Goal: Task Accomplishment & Management: Manage account settings

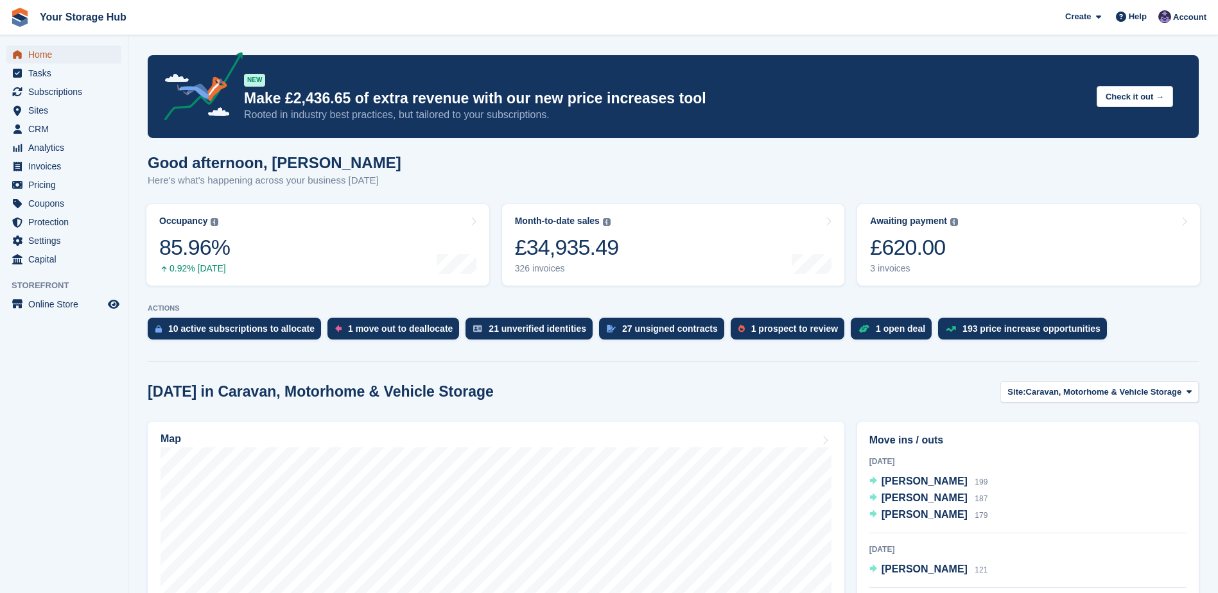
click at [35, 53] on span "Home" at bounding box center [66, 55] width 77 height 18
click at [60, 87] on span "Subscriptions" at bounding box center [66, 92] width 77 height 18
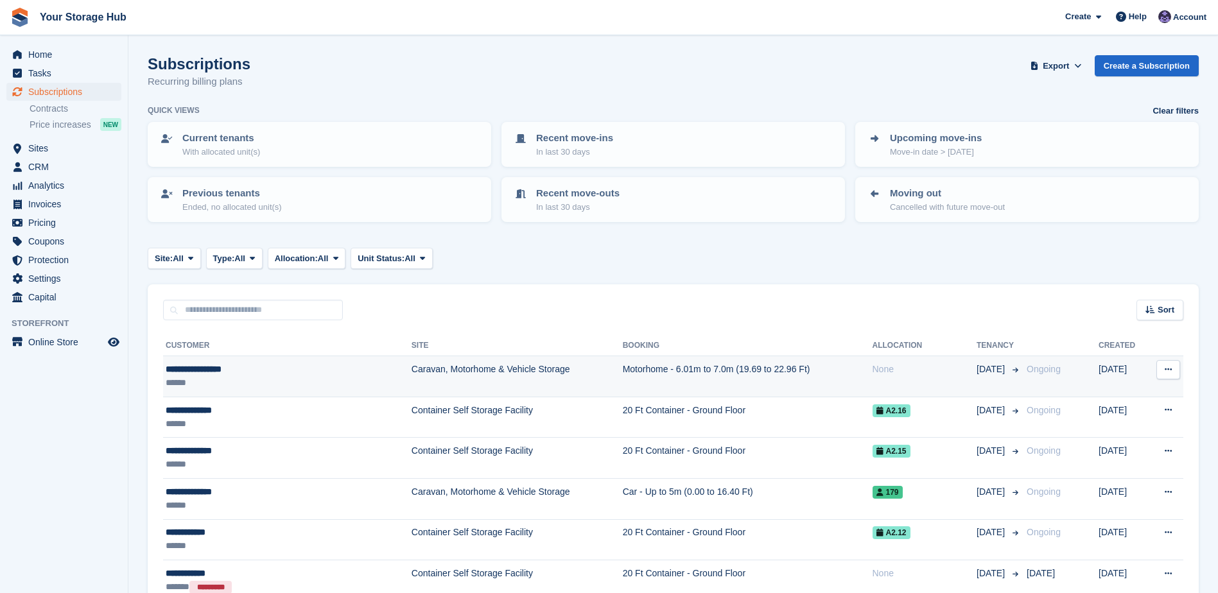
click at [873, 371] on div "None" at bounding box center [925, 369] width 105 height 13
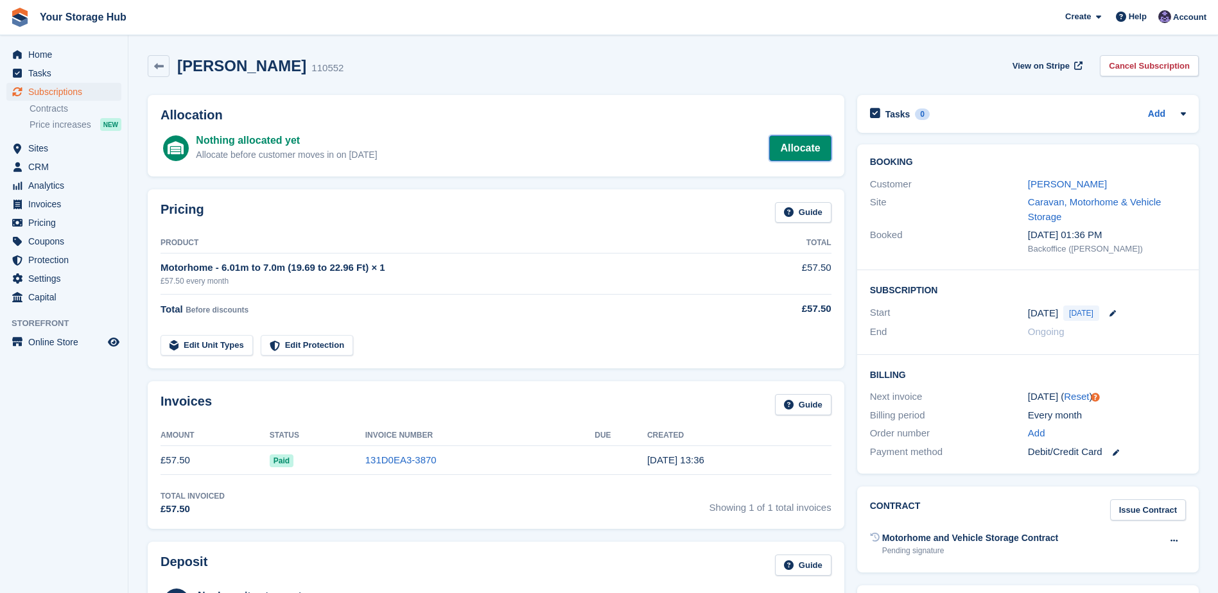
click at [790, 142] on link "Allocate" at bounding box center [800, 148] width 62 height 26
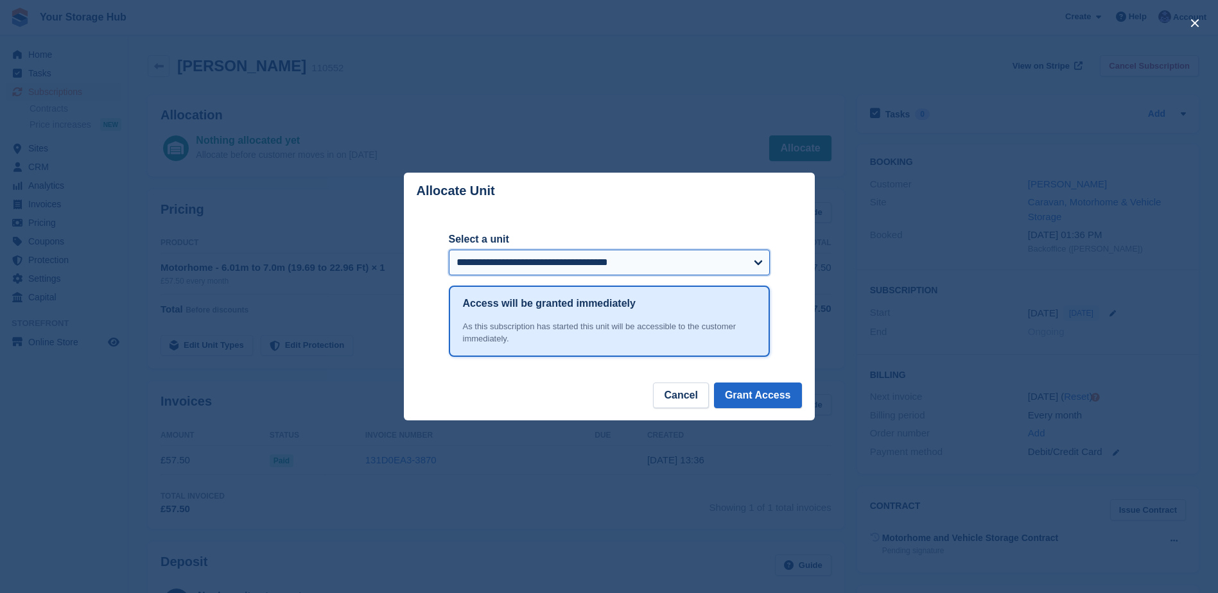
click at [521, 257] on select "**********" at bounding box center [609, 263] width 321 height 26
click at [864, 376] on div "close" at bounding box center [609, 296] width 1218 height 593
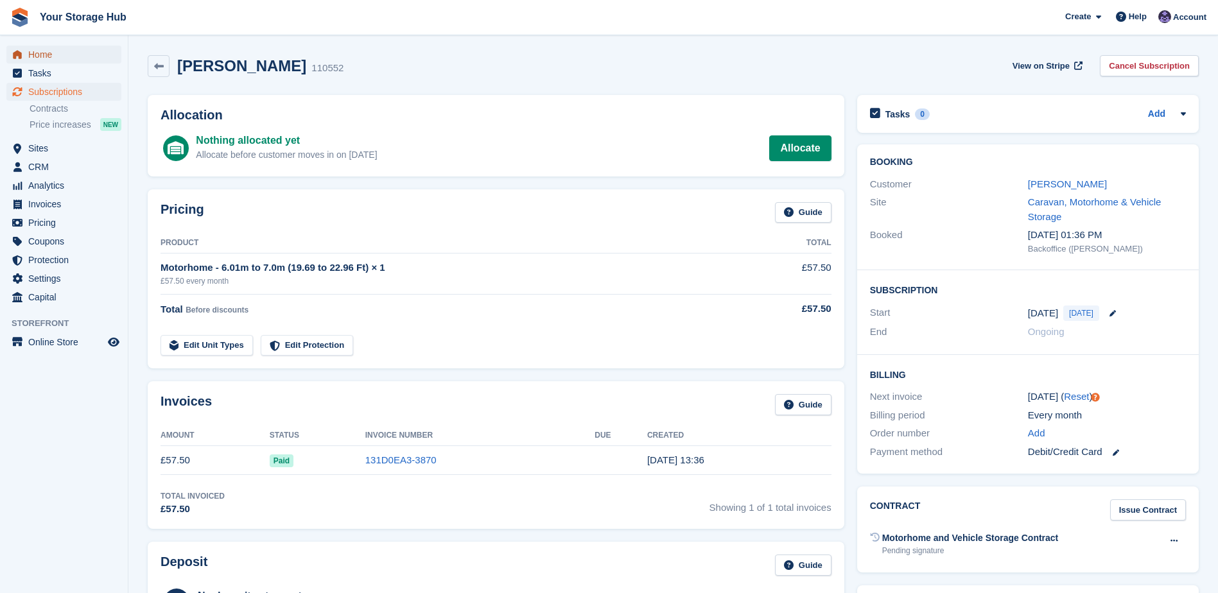
click at [48, 55] on span "Home" at bounding box center [66, 55] width 77 height 18
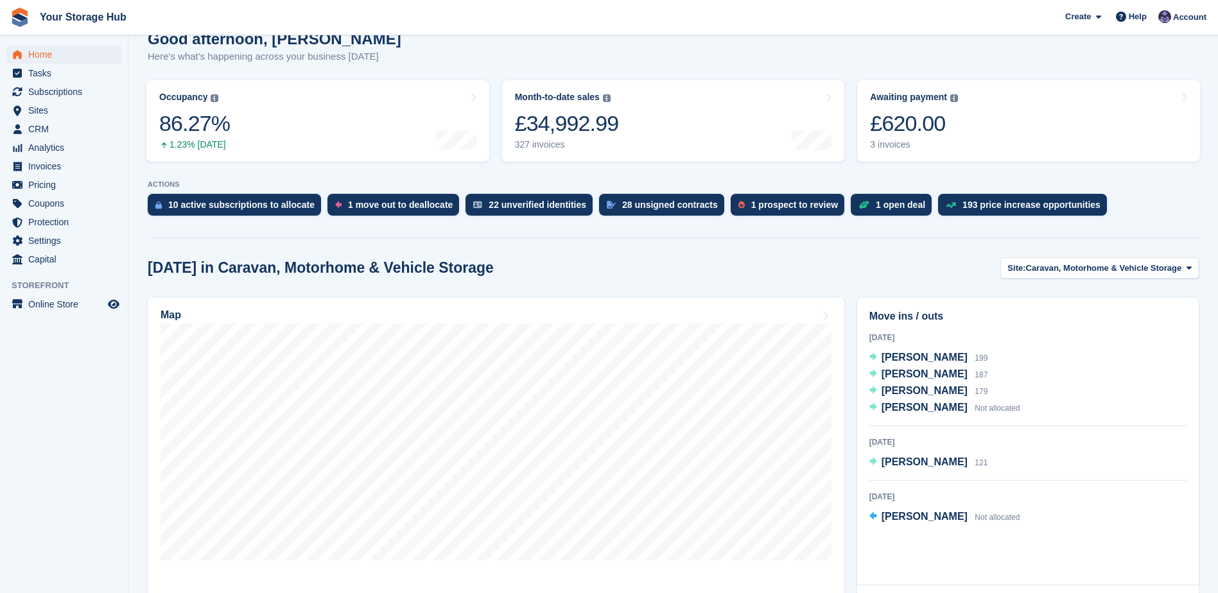
scroll to position [128, 0]
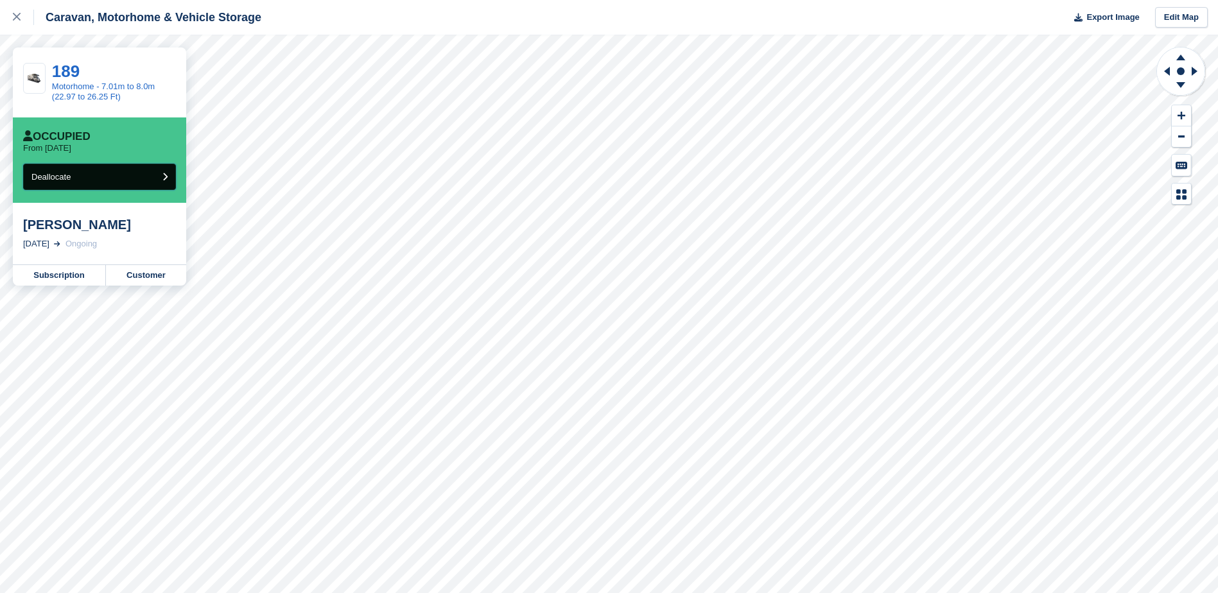
click at [109, 166] on button "Deallocate" at bounding box center [99, 177] width 153 height 26
click at [26, 15] on div at bounding box center [23, 17] width 21 height 15
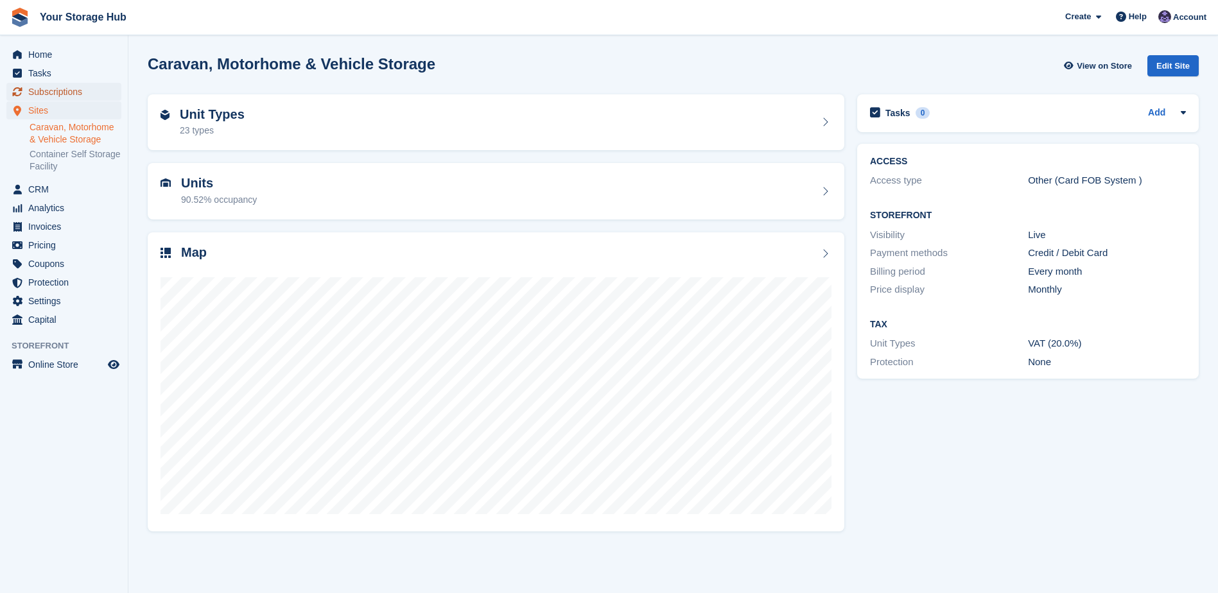
click at [55, 86] on span "Subscriptions" at bounding box center [66, 92] width 77 height 18
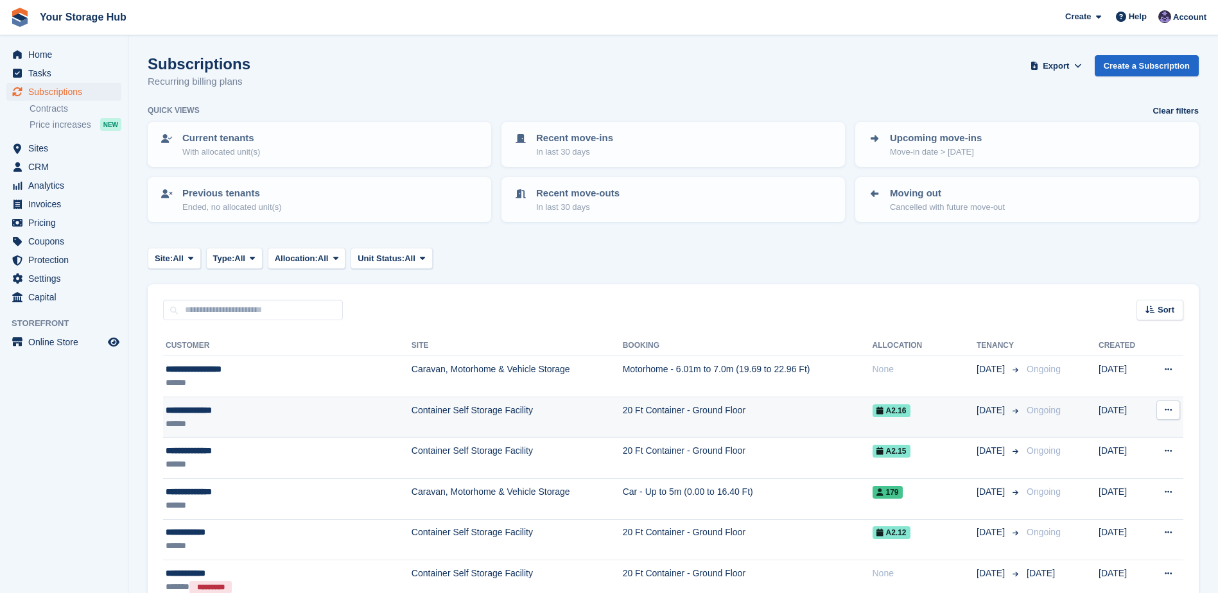
click at [256, 412] on div "**********" at bounding box center [258, 410] width 184 height 13
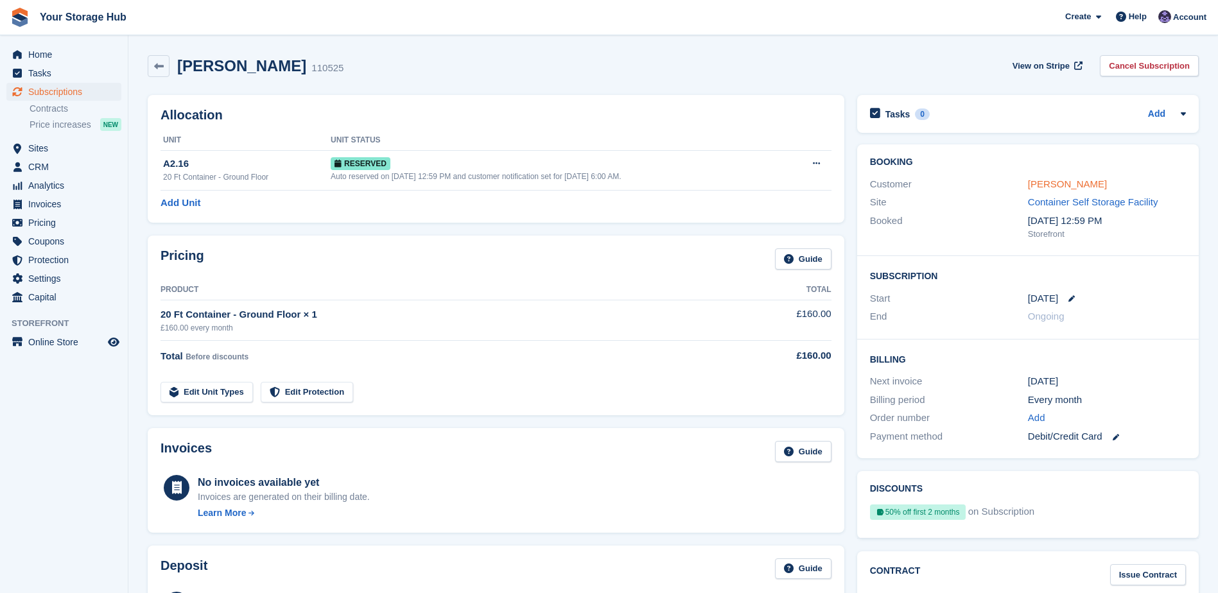
click at [1077, 183] on link "Natalie Briard" at bounding box center [1067, 184] width 79 height 11
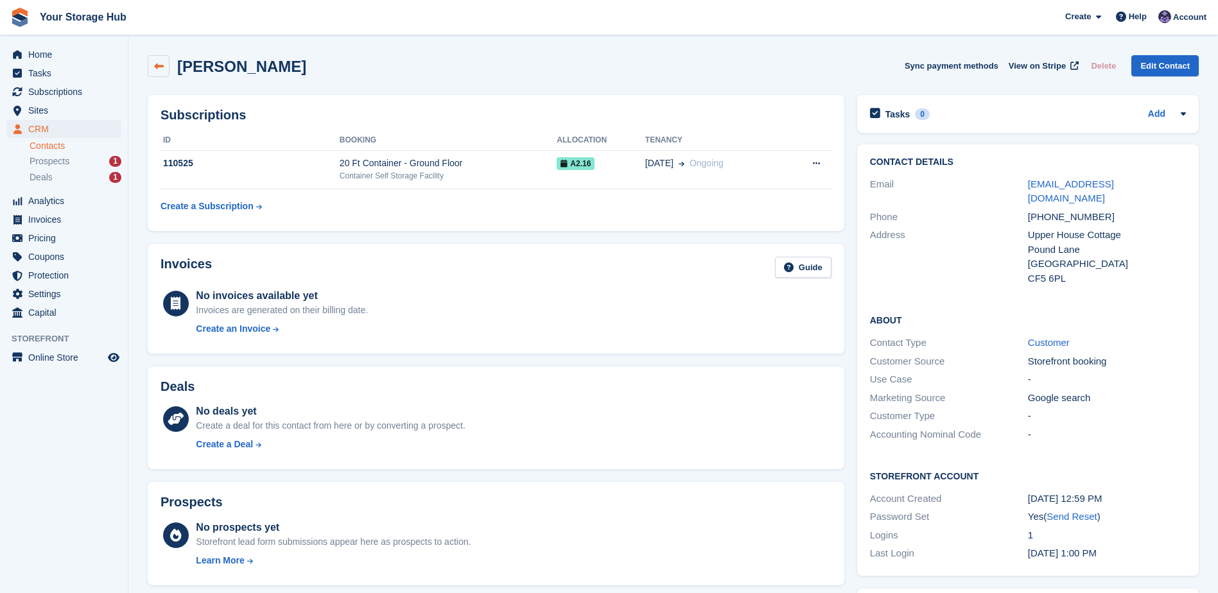
click at [163, 69] on icon at bounding box center [159, 67] width 10 height 10
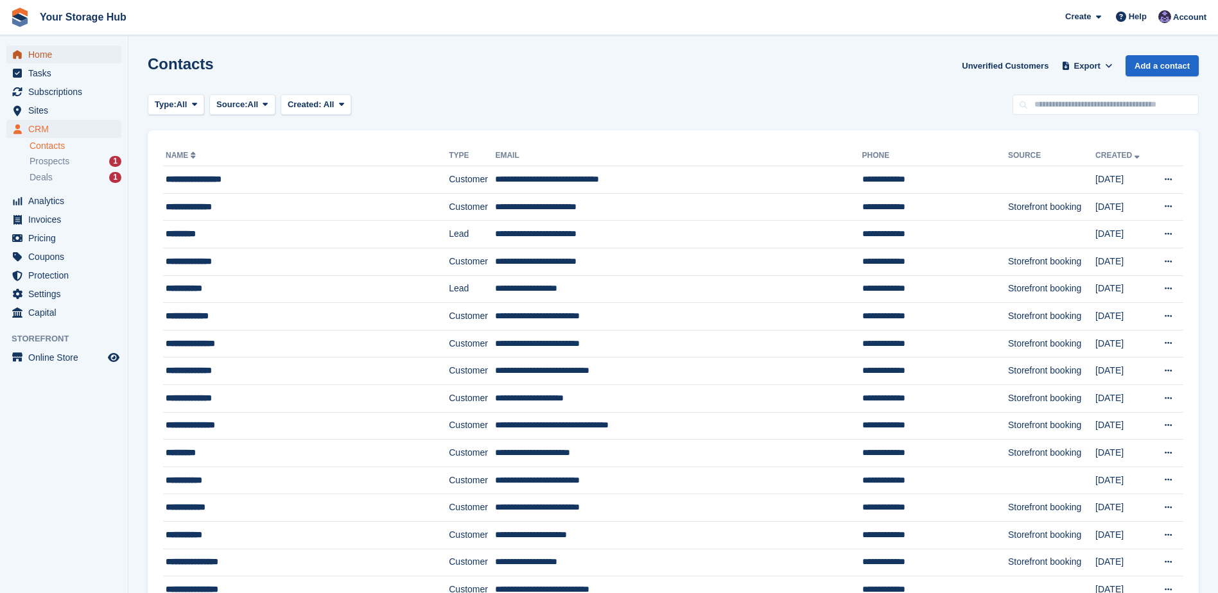
click at [50, 51] on span "Home" at bounding box center [66, 55] width 77 height 18
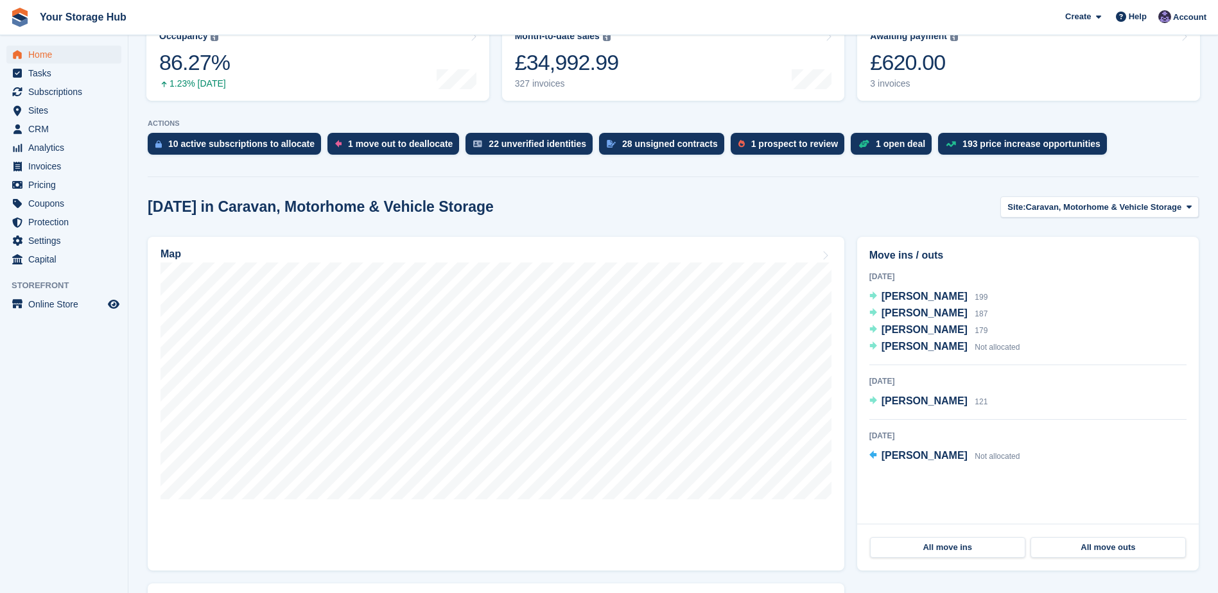
scroll to position [193, 0]
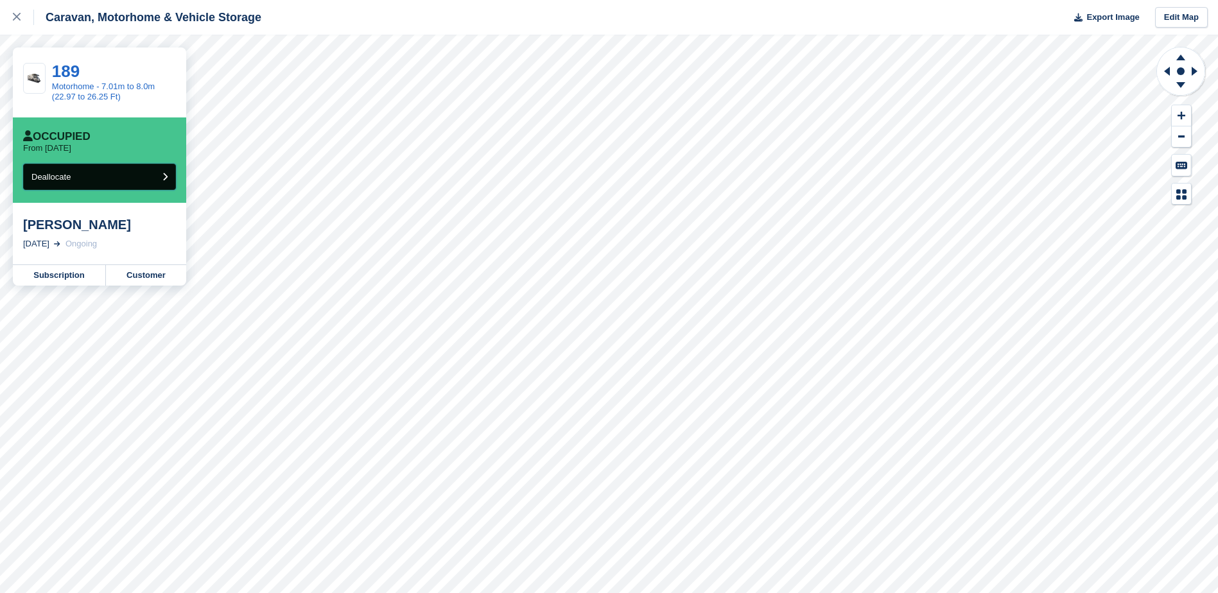
click at [71, 168] on button "Deallocate" at bounding box center [99, 177] width 153 height 26
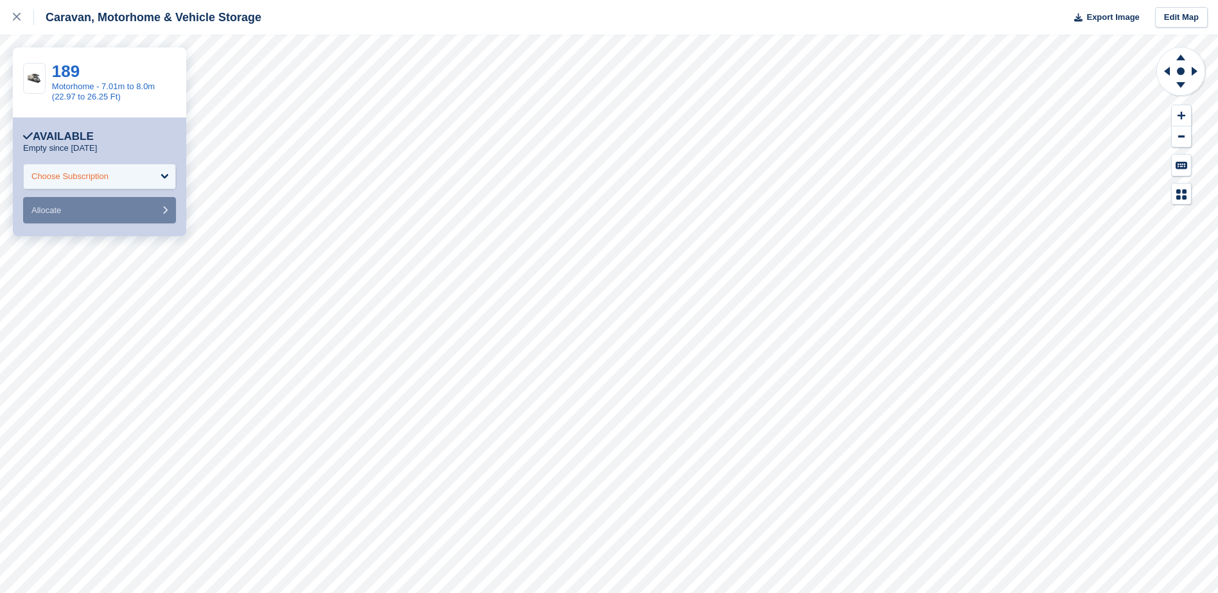
click at [85, 180] on div "Choose Subscription" at bounding box center [69, 176] width 77 height 13
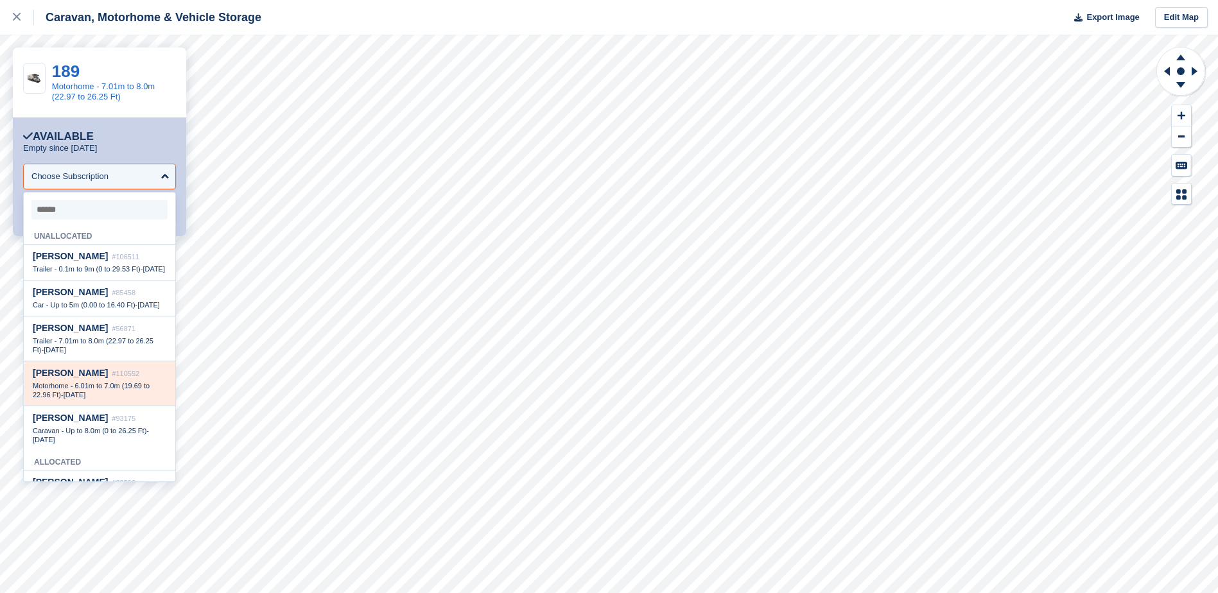
click at [91, 399] on span "Motorhome - 6.01m to 7.0m (19.69 to 22.96 Ft)" at bounding box center [91, 390] width 117 height 17
select select "******"
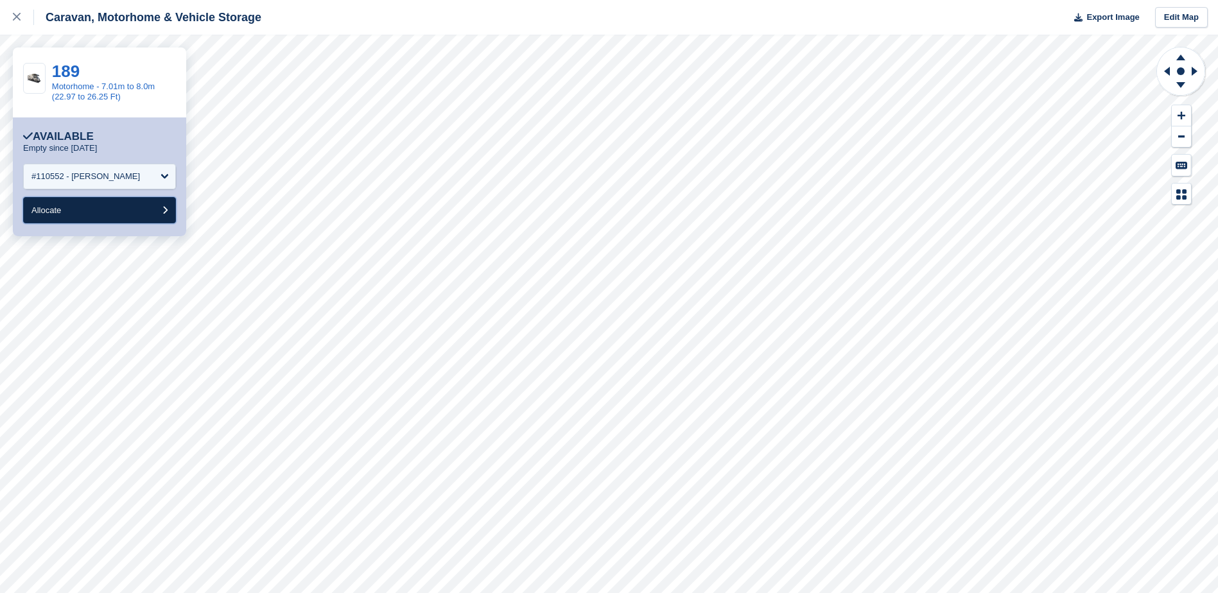
click at [91, 216] on button "Allocate" at bounding box center [99, 210] width 153 height 26
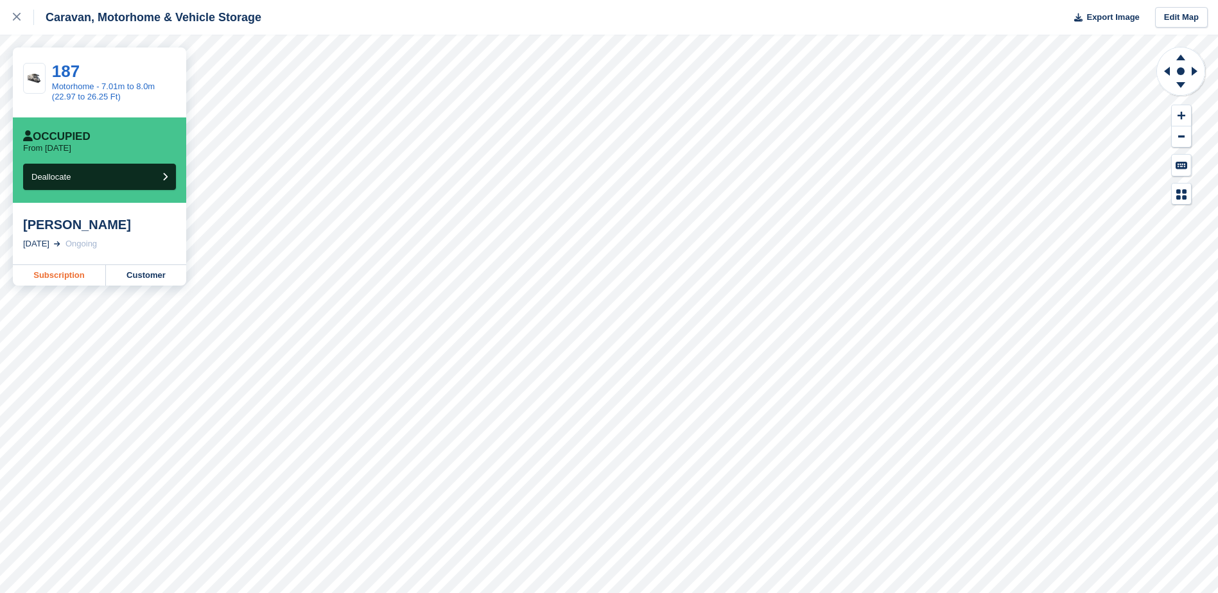
click at [83, 275] on link "Subscription" at bounding box center [59, 275] width 93 height 21
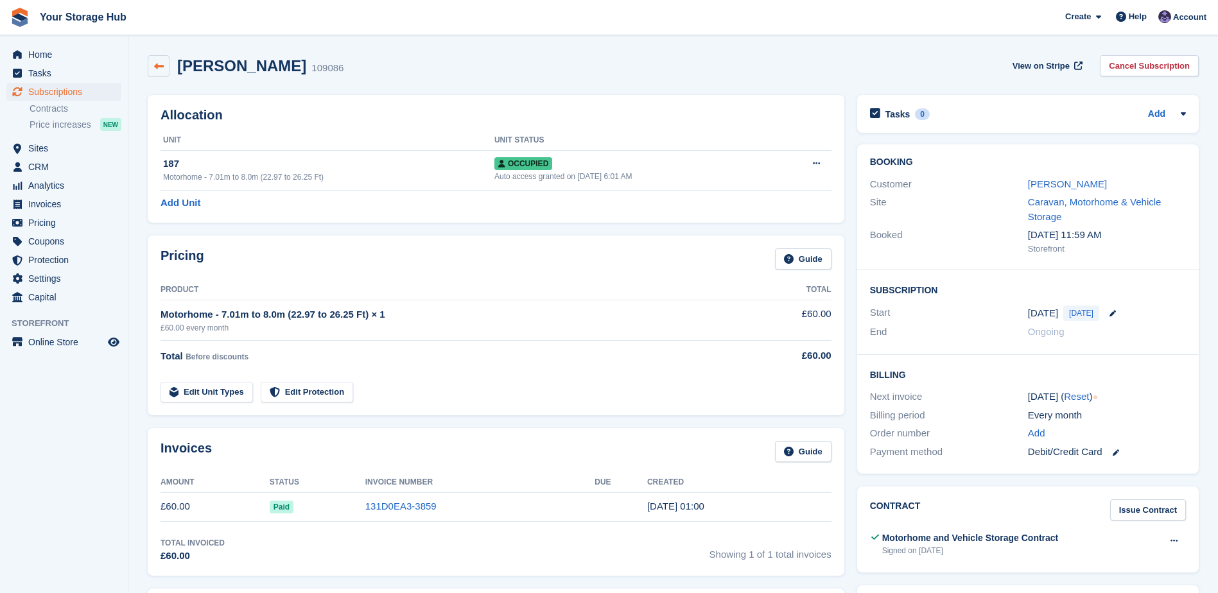
click at [157, 70] on icon at bounding box center [159, 67] width 10 height 10
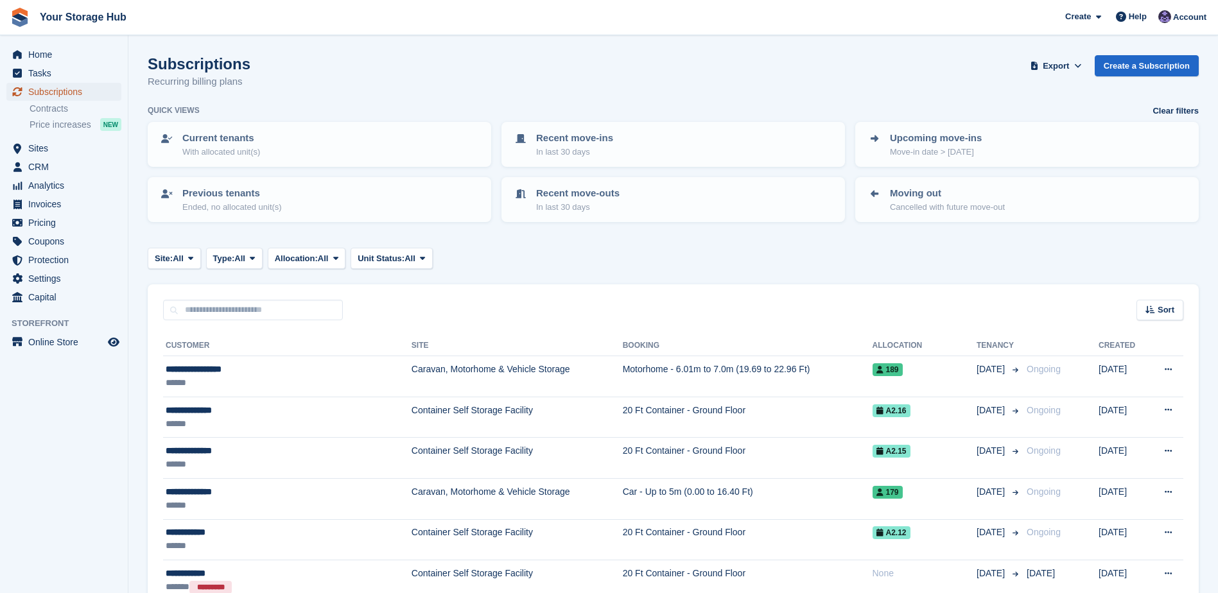
click at [53, 91] on span "Subscriptions" at bounding box center [66, 92] width 77 height 18
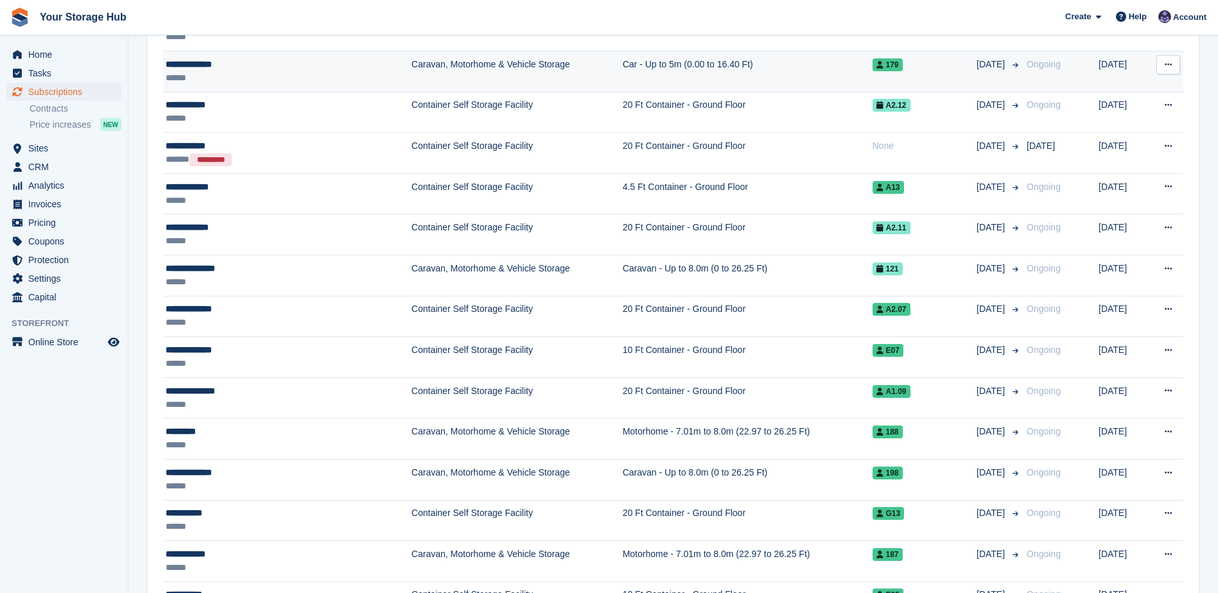
scroll to position [449, 0]
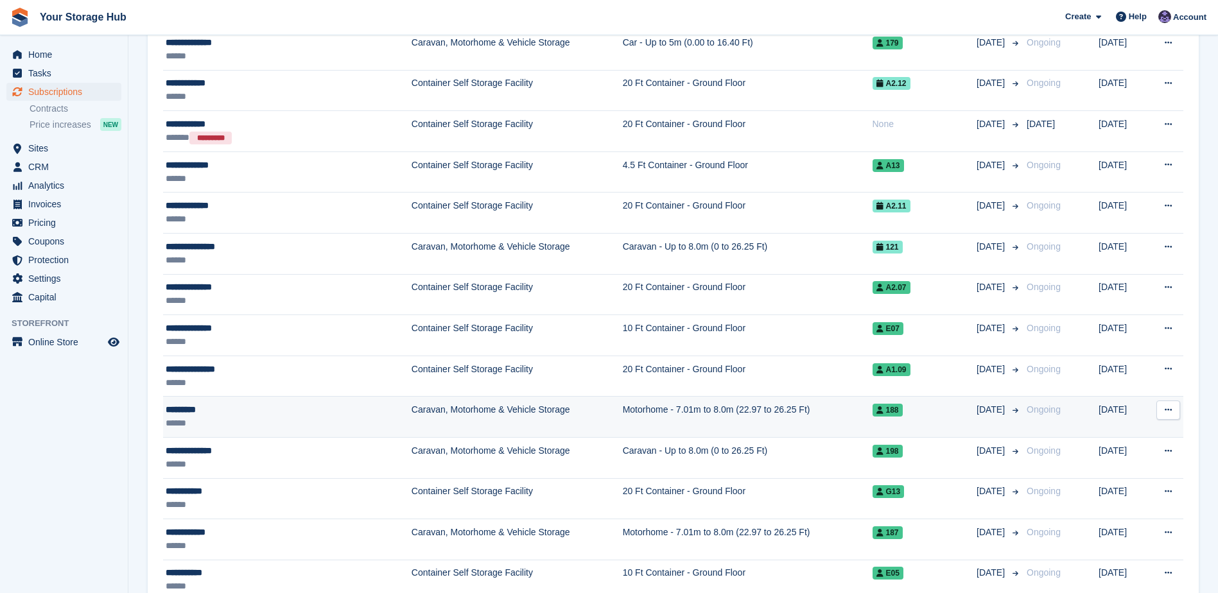
click at [793, 417] on td "Motorhome - 7.01m to 8.0m (22.97 to 26.25 Ft)" at bounding box center [748, 417] width 250 height 41
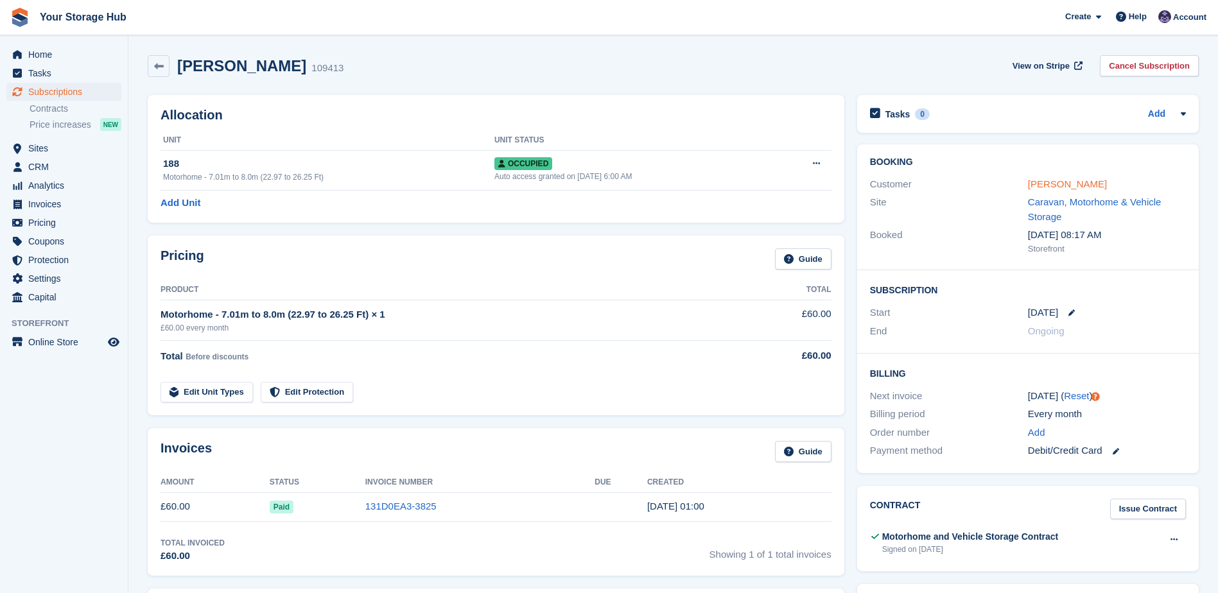
click at [1052, 182] on link "[PERSON_NAME]" at bounding box center [1067, 184] width 79 height 11
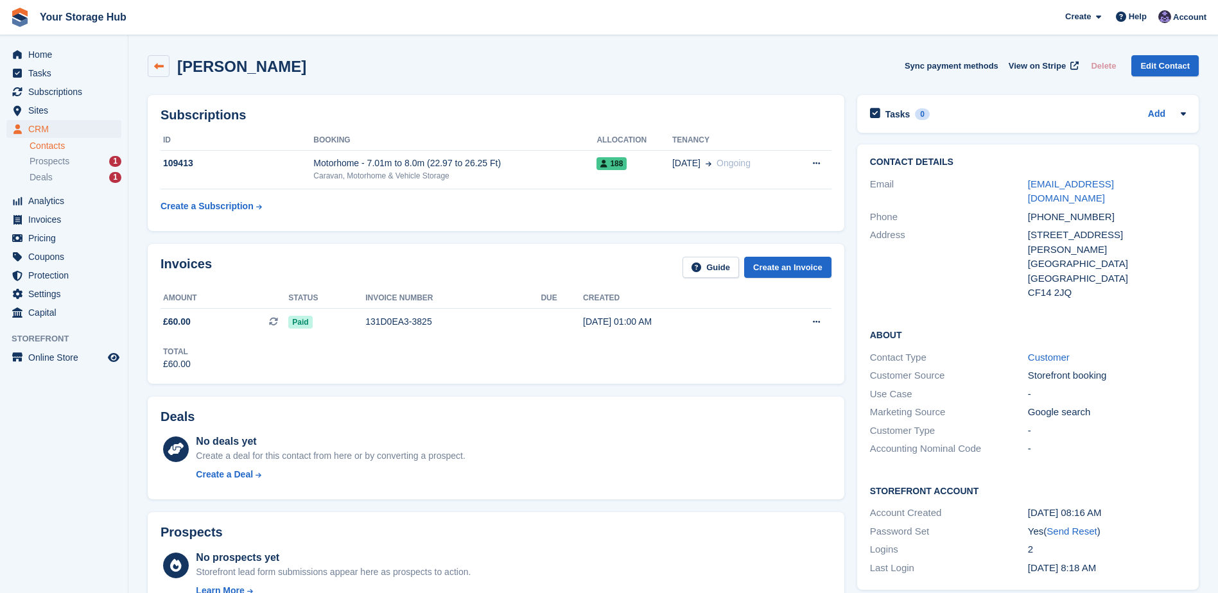
click at [154, 66] on icon at bounding box center [159, 67] width 10 height 10
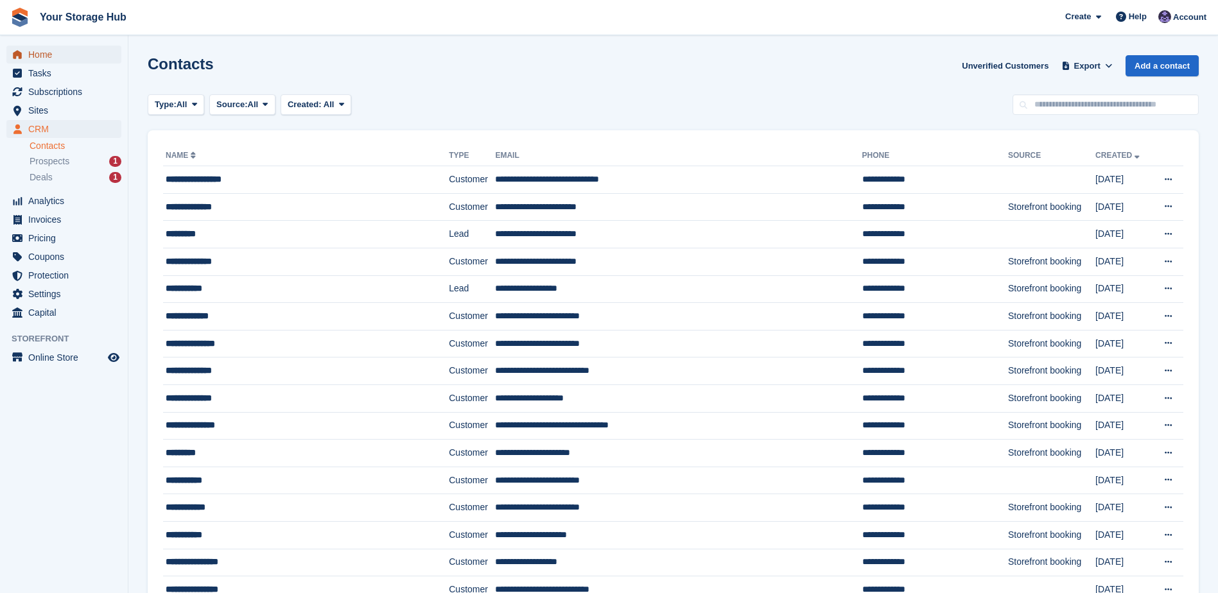
click at [42, 58] on span "Home" at bounding box center [66, 55] width 77 height 18
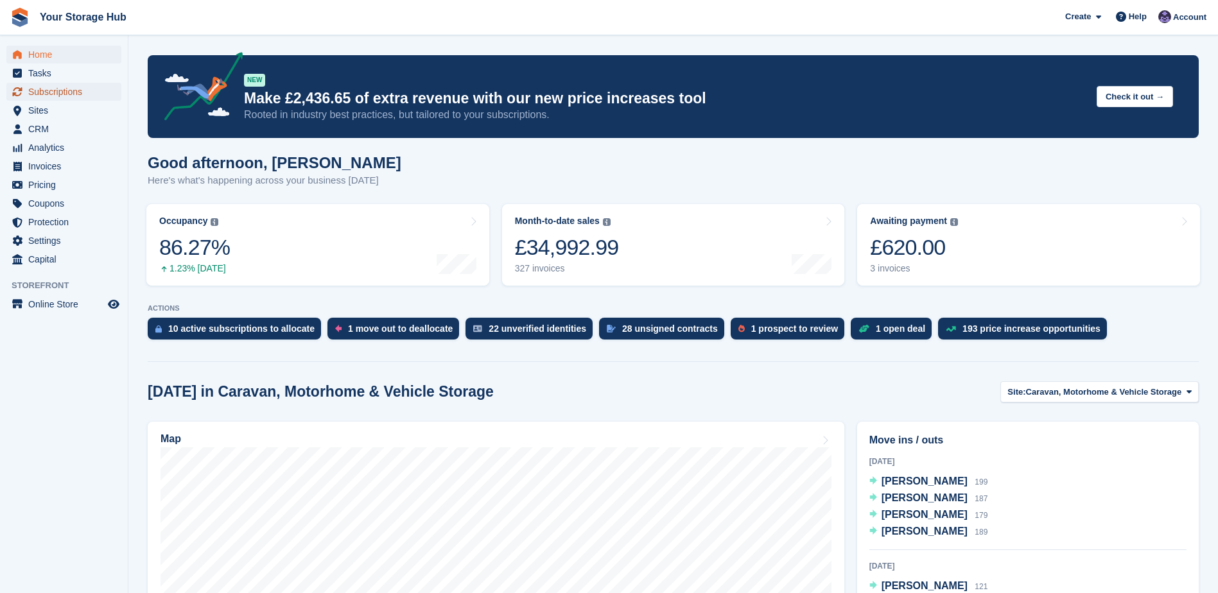
click at [69, 91] on span "Subscriptions" at bounding box center [66, 92] width 77 height 18
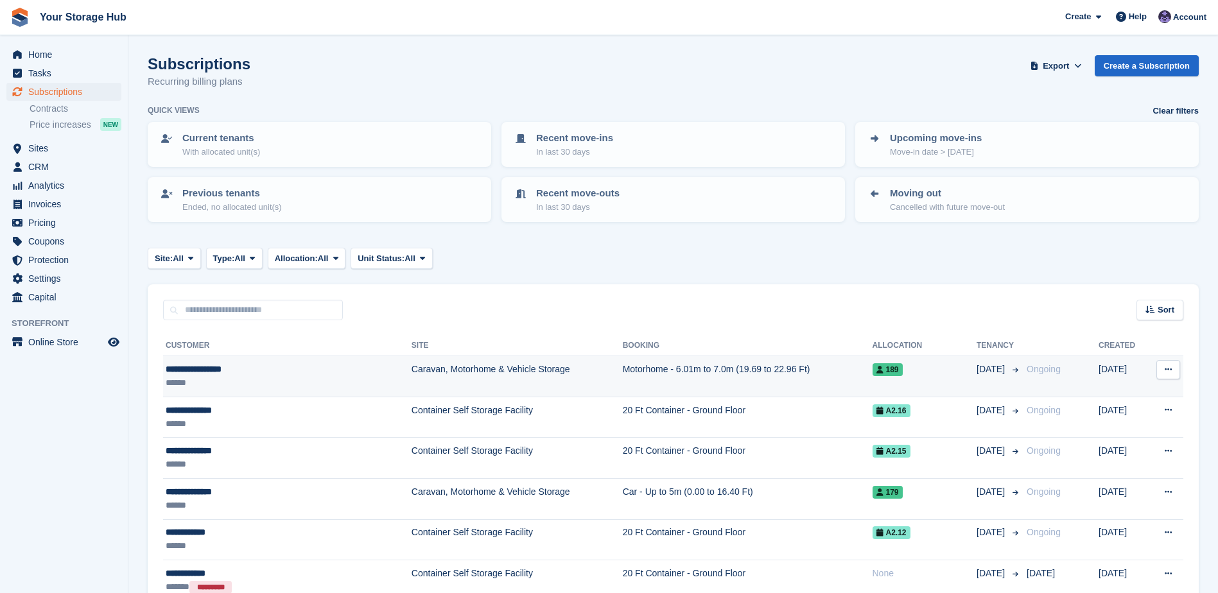
click at [715, 378] on td "Motorhome - 6.01m to 7.0m (19.69 to 22.96 Ft)" at bounding box center [748, 376] width 250 height 41
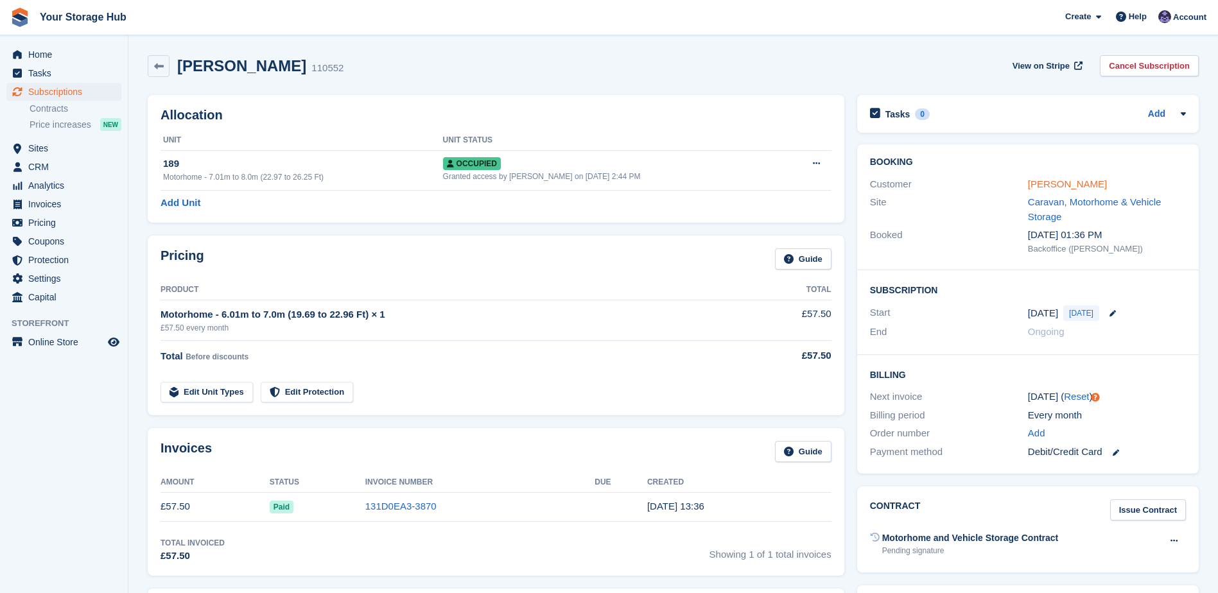
click at [1075, 180] on link "[PERSON_NAME]" at bounding box center [1067, 184] width 79 height 11
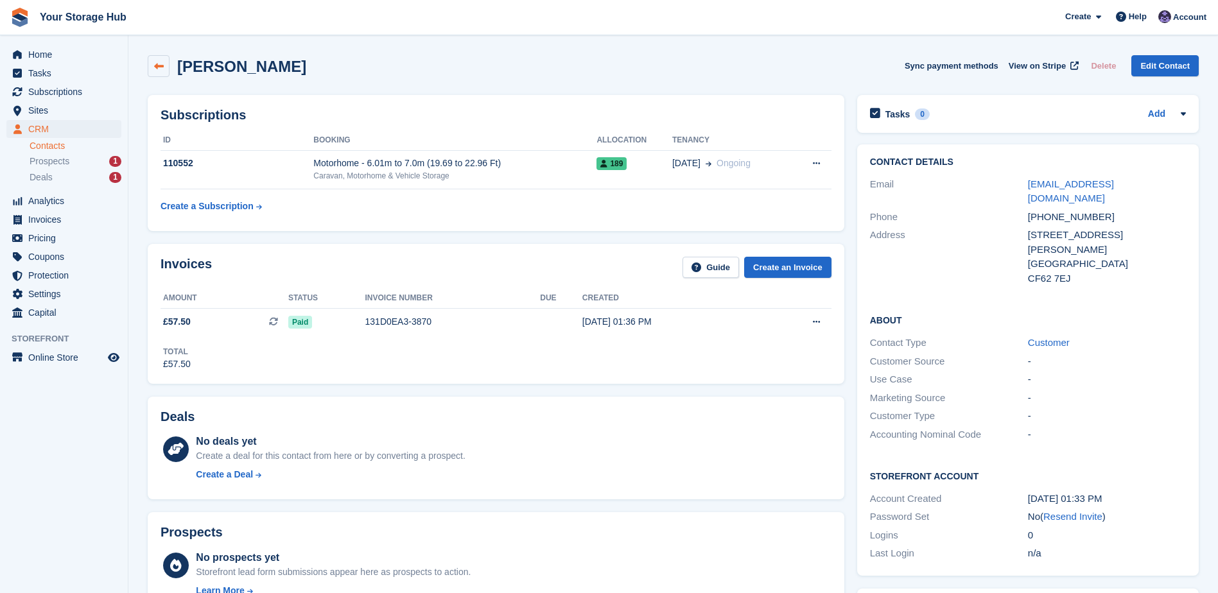
click at [163, 67] on icon at bounding box center [159, 67] width 10 height 10
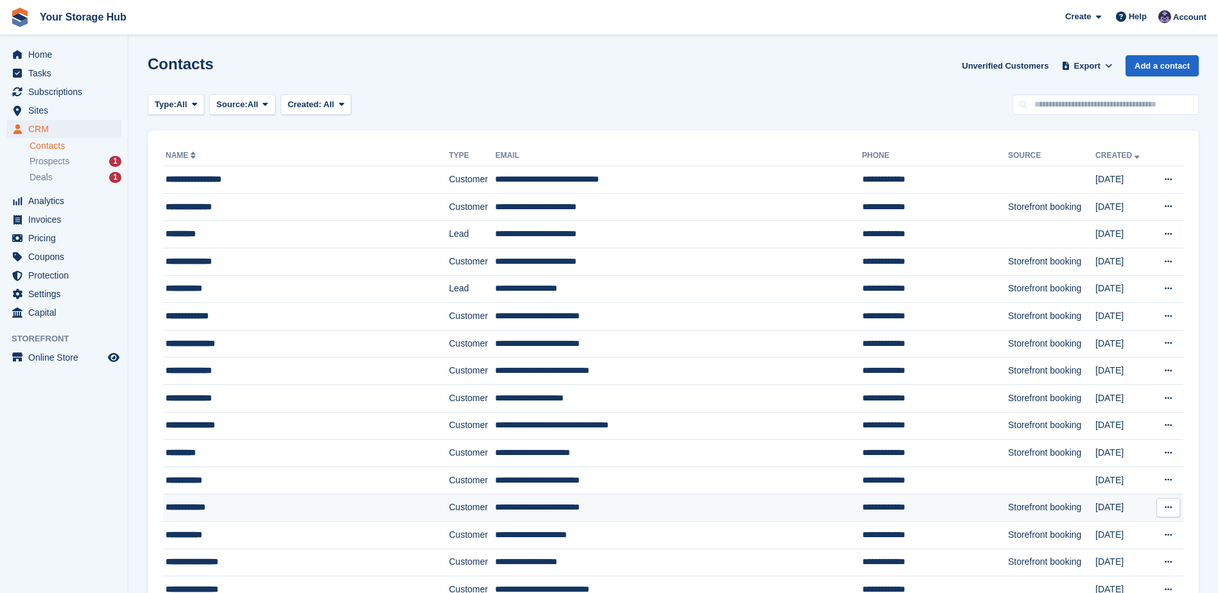
click at [222, 503] on div "**********" at bounding box center [285, 507] width 238 height 13
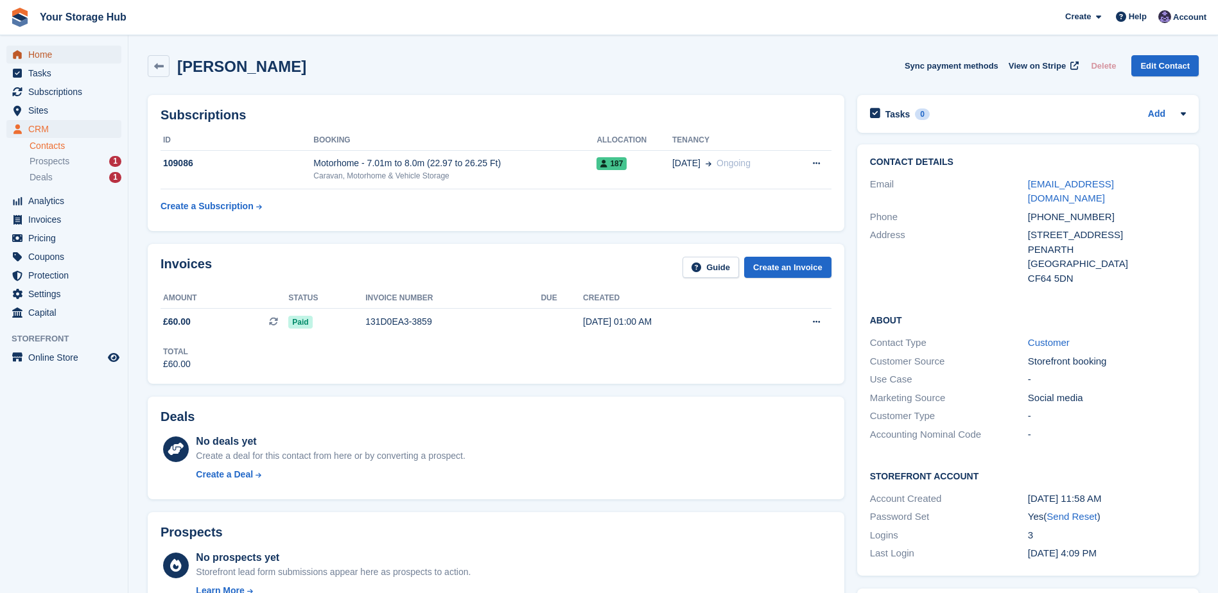
click at [40, 57] on span "Home" at bounding box center [66, 55] width 77 height 18
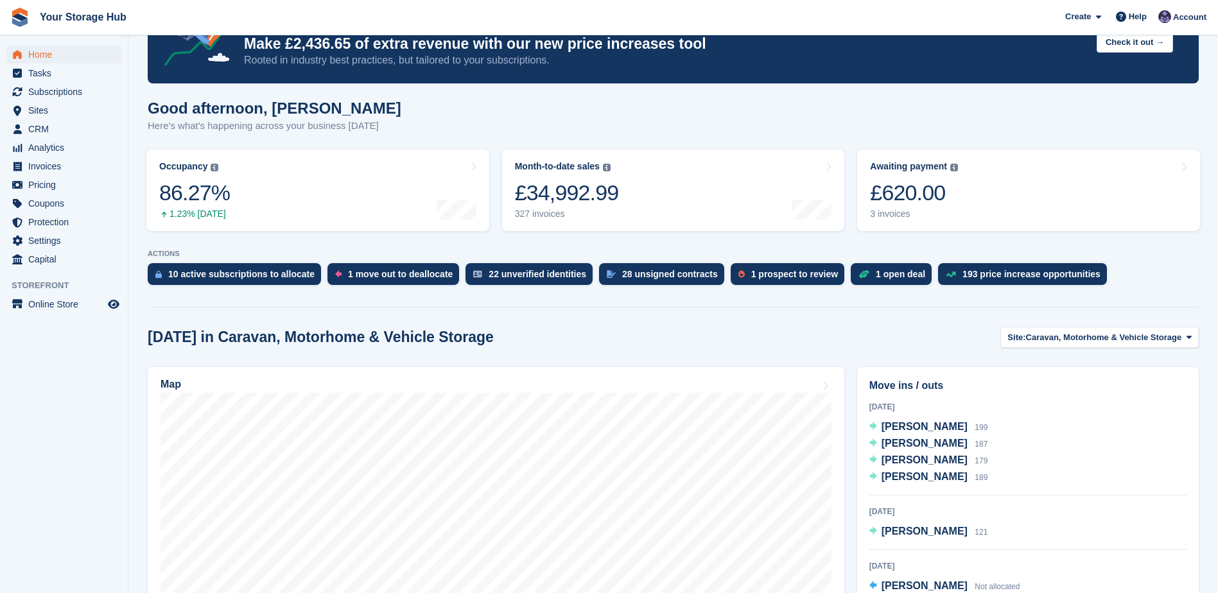
scroll to position [128, 0]
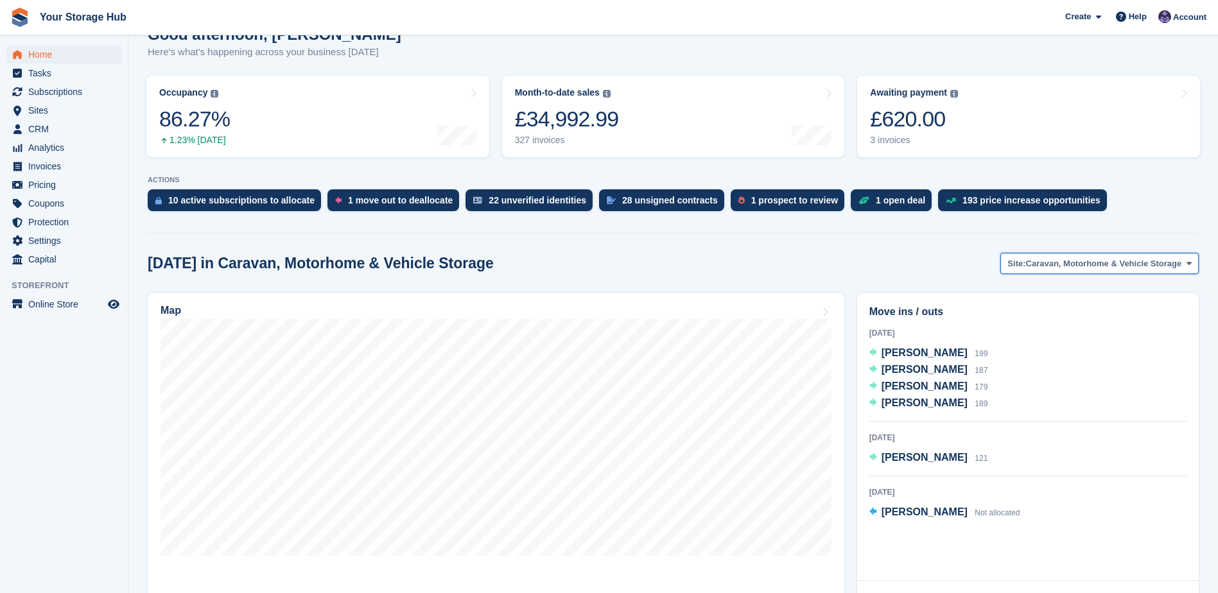
click at [1061, 268] on span "Caravan, Motorhome & Vehicle Storage" at bounding box center [1104, 263] width 156 height 13
click at [1052, 319] on link "Container Self Storage Facility" at bounding box center [1100, 317] width 185 height 23
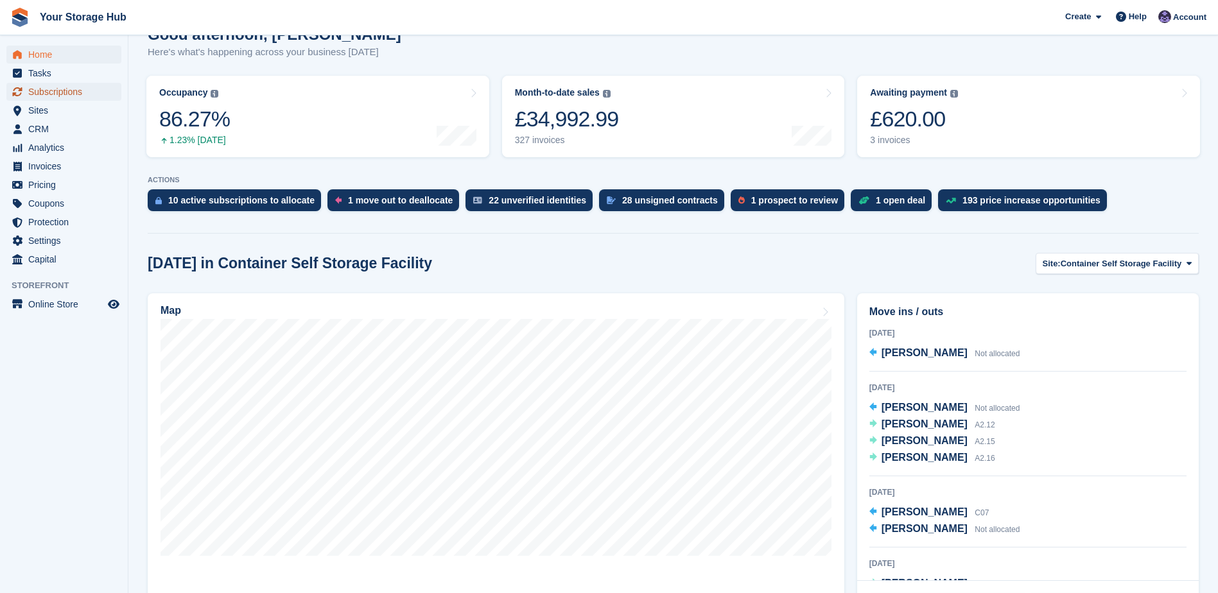
click at [60, 92] on span "Subscriptions" at bounding box center [66, 92] width 77 height 18
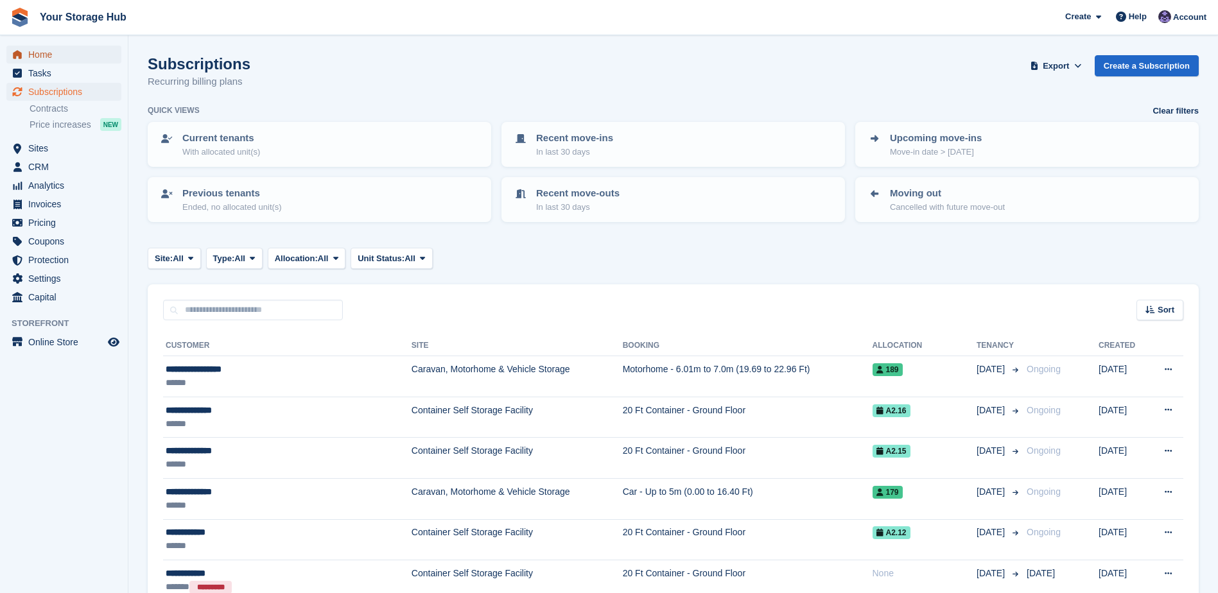
click at [35, 53] on span "Home" at bounding box center [66, 55] width 77 height 18
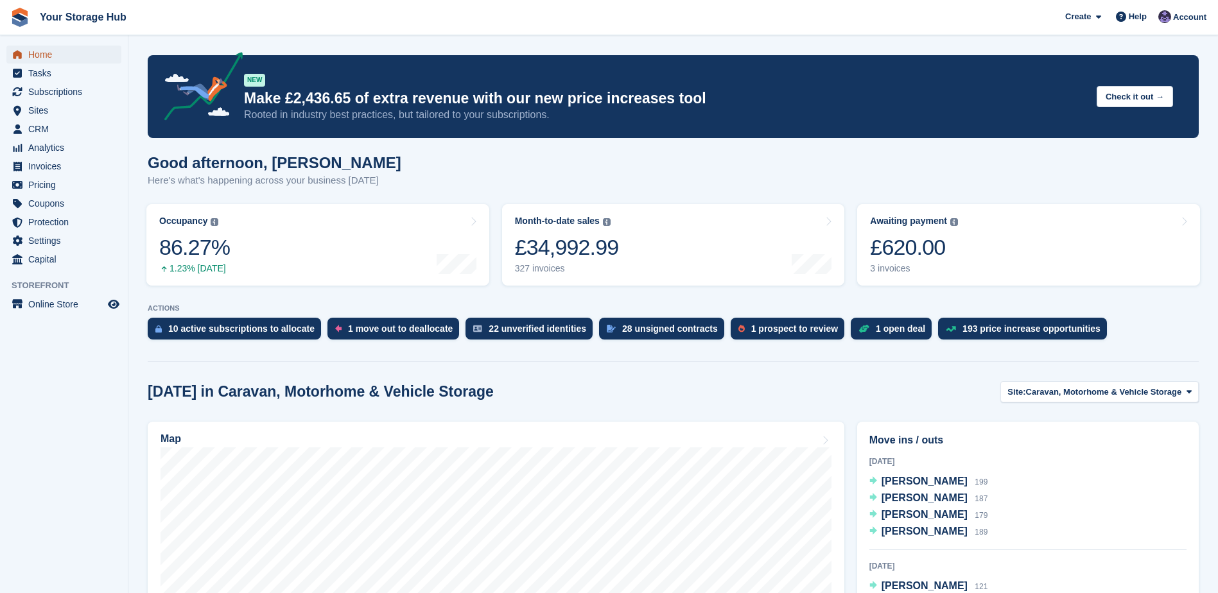
click at [30, 55] on span "Home" at bounding box center [66, 55] width 77 height 18
click at [48, 58] on span "Home" at bounding box center [66, 55] width 77 height 18
click at [46, 53] on span "Home" at bounding box center [66, 55] width 77 height 18
click at [901, 226] on div "Awaiting payment" at bounding box center [908, 221] width 77 height 11
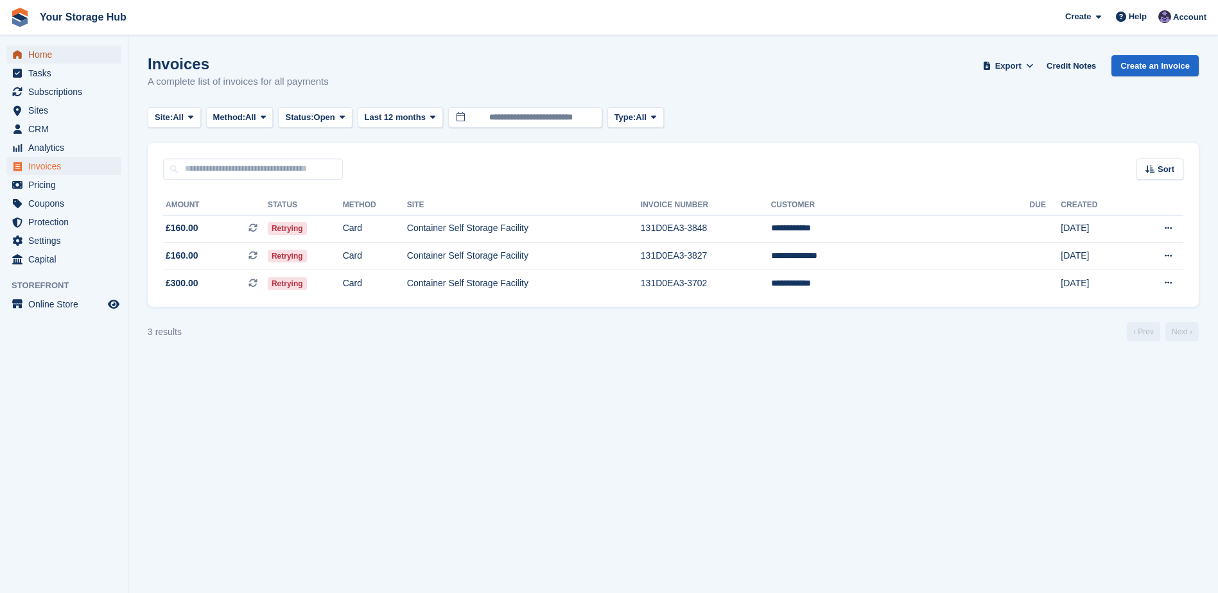
click at [60, 62] on span "Home" at bounding box center [66, 55] width 77 height 18
